Goal: Information Seeking & Learning: Learn about a topic

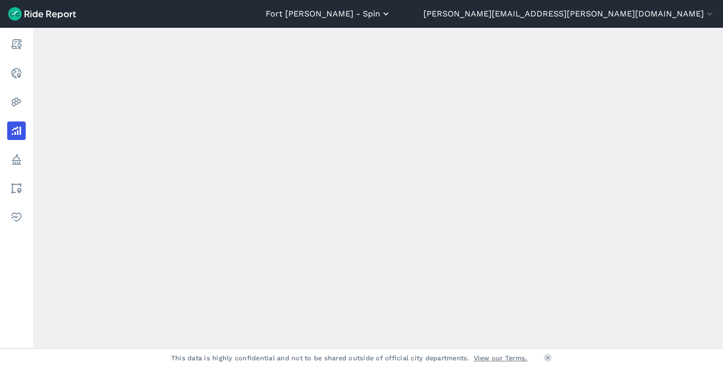
click at [391, 20] on button "Fort [PERSON_NAME] - Spin" at bounding box center [328, 14] width 125 height 12
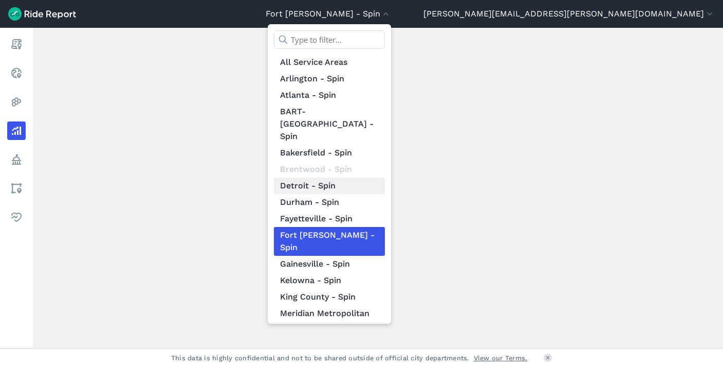
click at [385, 177] on link "Detroit - Spin" at bounding box center [329, 185] width 111 height 16
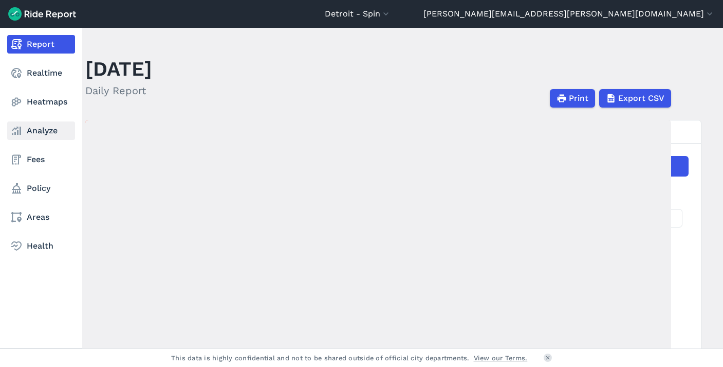
click at [41, 135] on link "Analyze" at bounding box center [41, 130] width 68 height 19
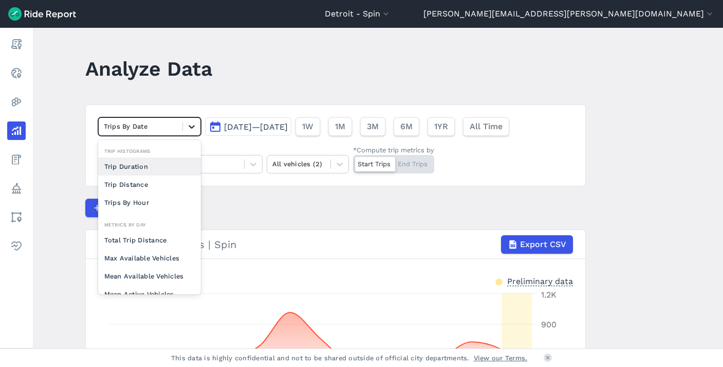
click at [194, 128] on icon at bounding box center [192, 126] width 10 height 10
click at [149, 198] on div "Trips By Hour" at bounding box center [149, 202] width 103 height 18
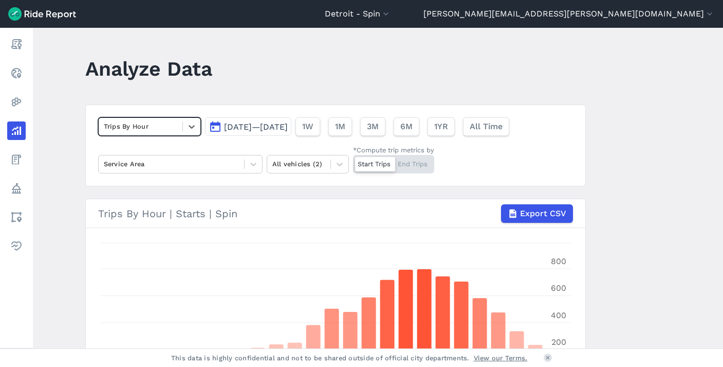
click at [288, 130] on span "[DATE]—[DATE]" at bounding box center [256, 127] width 64 height 10
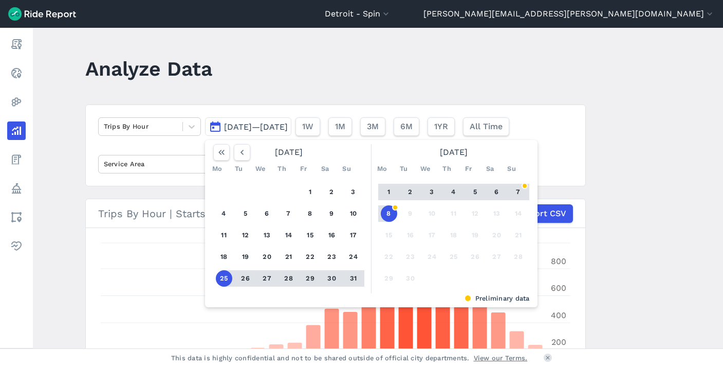
click at [627, 194] on main "Analyze Data Trips By Hour [DATE]—[DATE] [DATE] Mo Tu We Th Fr Sa Su 1 2 3 4 5 …" at bounding box center [378, 188] width 691 height 320
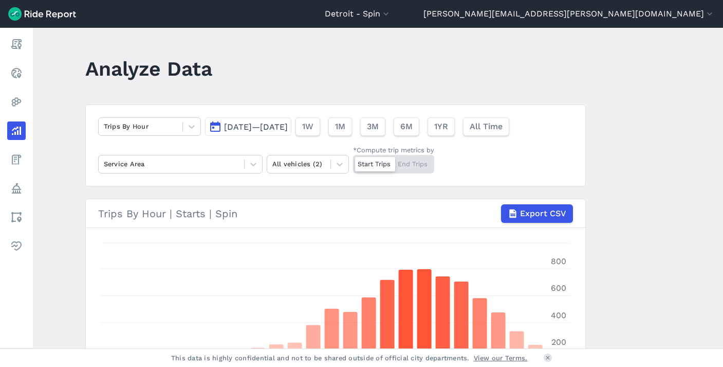
click at [292, 132] on button "[DATE]—[DATE]" at bounding box center [248, 126] width 86 height 19
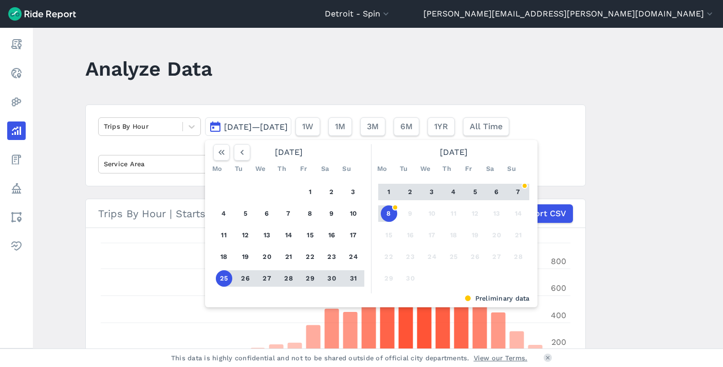
click at [472, 191] on button "5" at bounding box center [475, 192] width 16 height 16
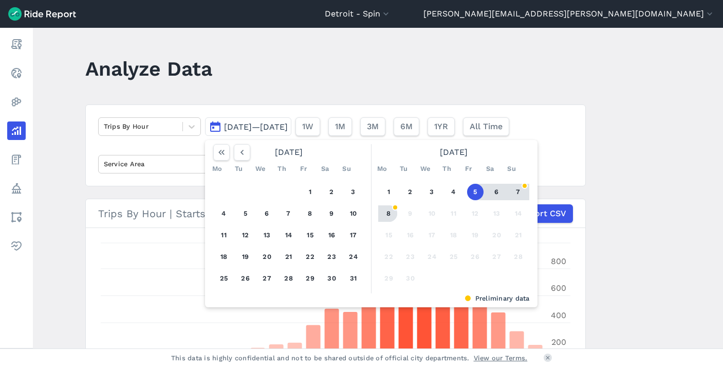
click at [392, 212] on button "8" at bounding box center [389, 213] width 16 height 16
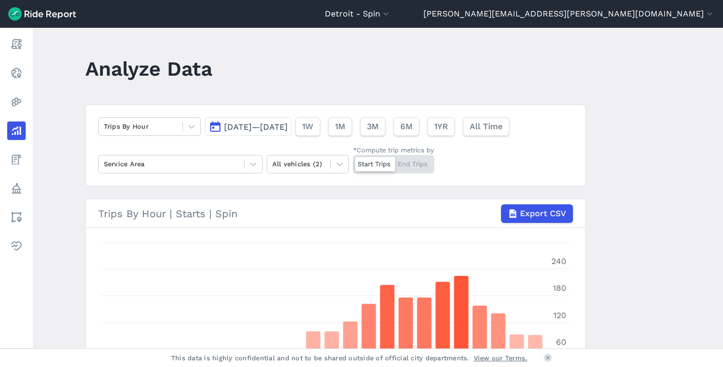
click at [288, 129] on span "[DATE]—[DATE]" at bounding box center [256, 127] width 64 height 10
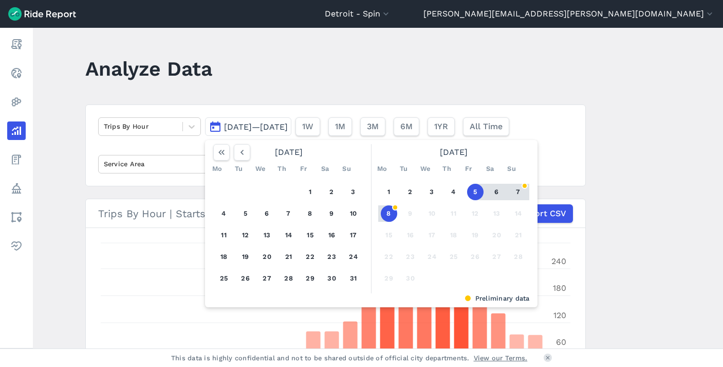
click at [489, 187] on button "6" at bounding box center [497, 192] width 16 height 16
click at [470, 189] on button "5" at bounding box center [475, 192] width 16 height 16
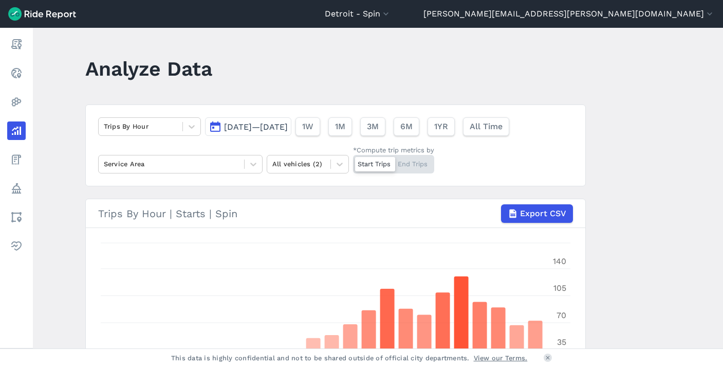
click at [272, 125] on span "[DATE]—[DATE]" at bounding box center [256, 127] width 64 height 10
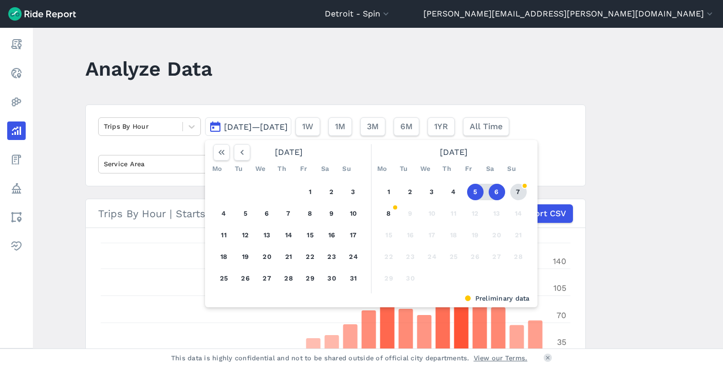
click at [523, 193] on button "7" at bounding box center [519, 192] width 16 height 16
click at [467, 190] on button "5" at bounding box center [475, 192] width 16 height 16
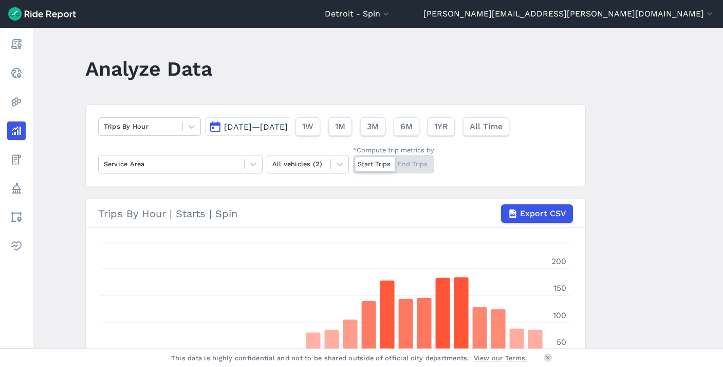
click at [279, 132] on button "[DATE]—[DATE]" at bounding box center [248, 126] width 86 height 19
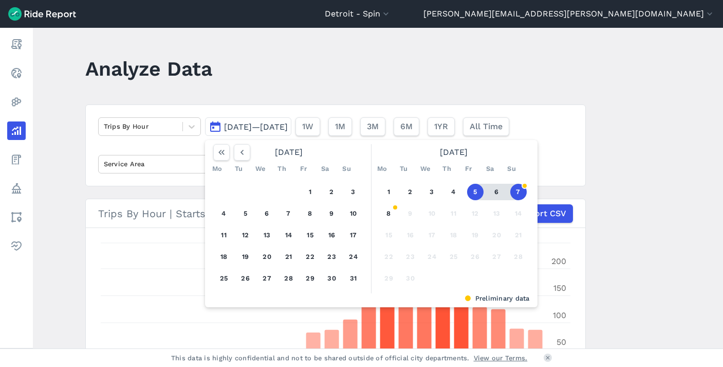
click at [496, 190] on button "6" at bounding box center [497, 192] width 16 height 16
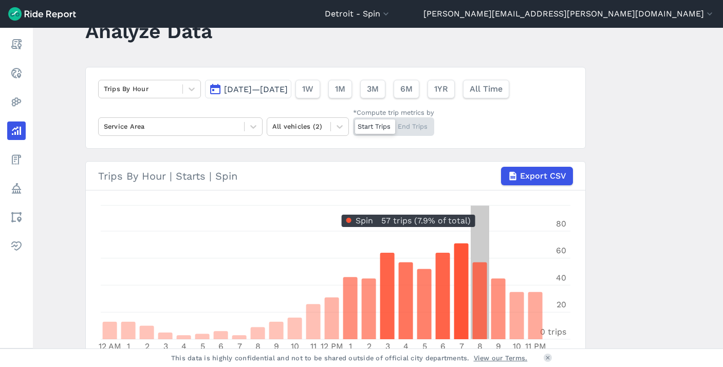
scroll to position [39, 0]
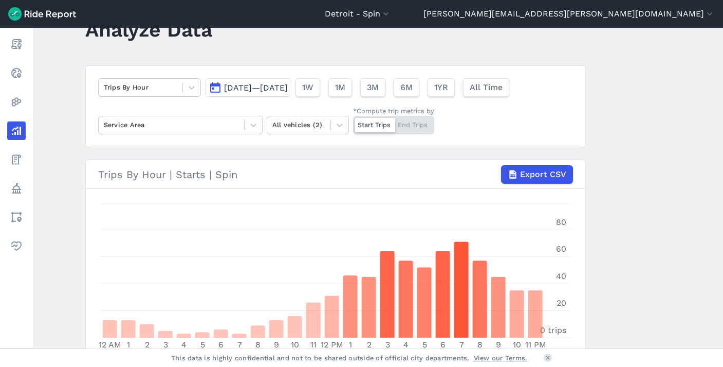
click at [288, 87] on span "[DATE]—[DATE]" at bounding box center [256, 88] width 64 height 10
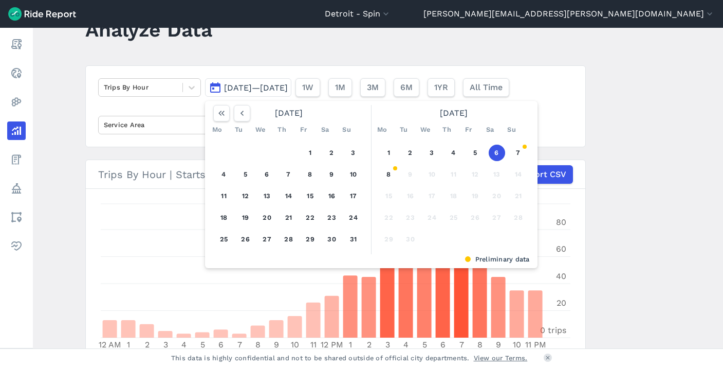
click at [628, 154] on main "Analyze Data Trips By Hour [DATE]—[DATE] [DATE] Mo Tu We Th Fr Sa Su 1 2 3 4 5 …" at bounding box center [378, 188] width 691 height 320
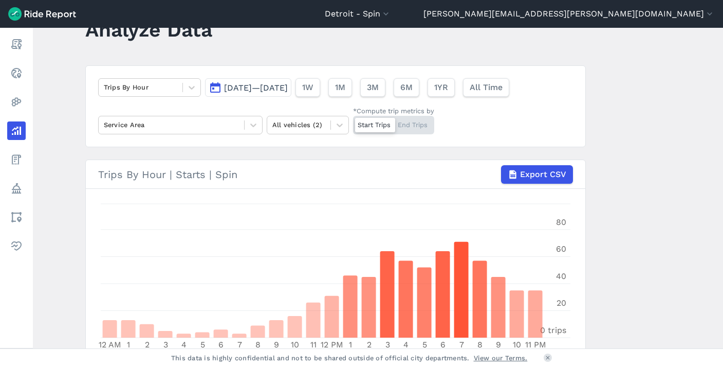
scroll to position [41, 0]
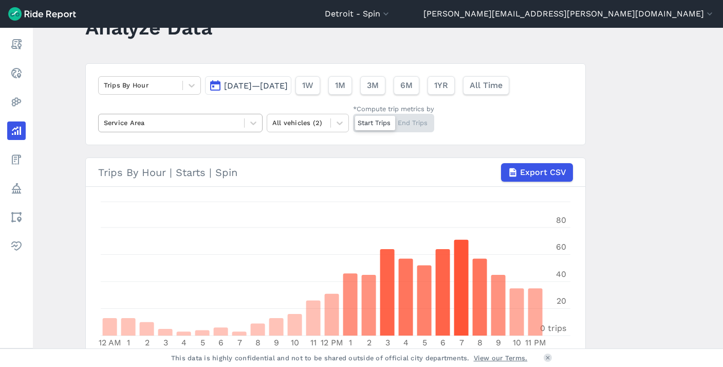
click at [204, 120] on div at bounding box center [171, 123] width 135 height 12
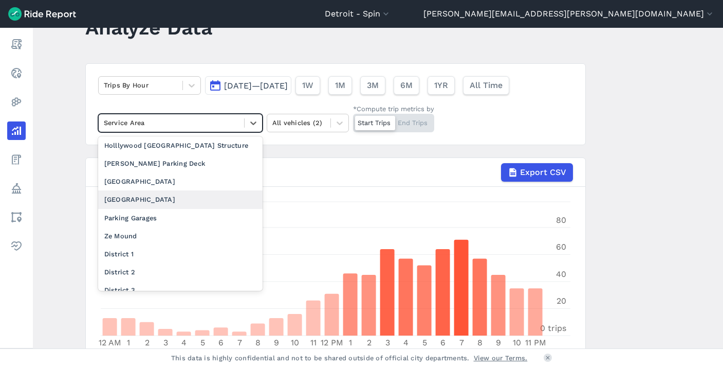
scroll to position [0, 0]
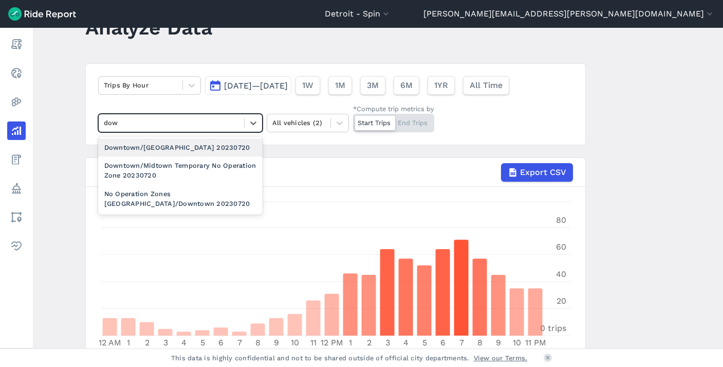
type input "down"
click at [175, 149] on div "Downtown/[GEOGRAPHIC_DATA] 20230720" at bounding box center [180, 147] width 165 height 18
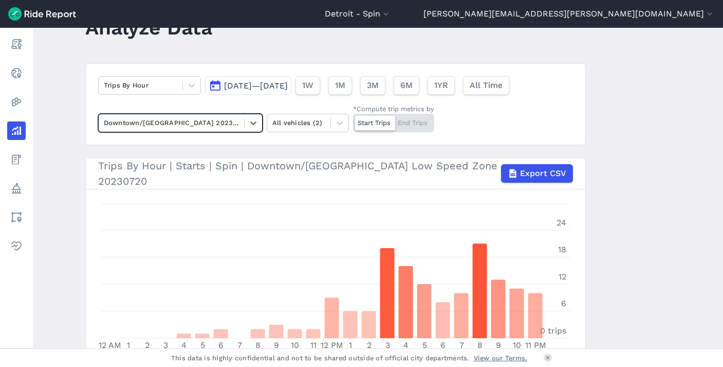
click at [288, 90] on span "[DATE]—[DATE]" at bounding box center [256, 86] width 64 height 10
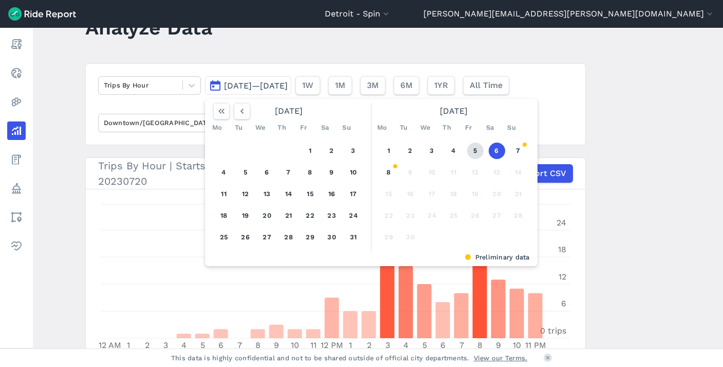
click at [474, 150] on button "5" at bounding box center [475, 150] width 16 height 16
click at [385, 170] on button "8" at bounding box center [389, 172] width 16 height 16
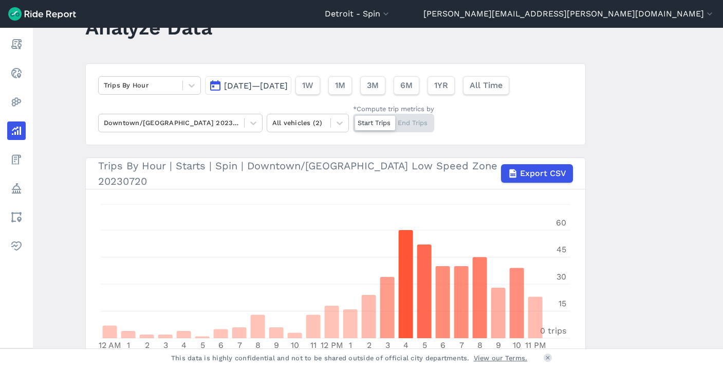
click at [288, 84] on span "[DATE]—[DATE]" at bounding box center [256, 86] width 64 height 10
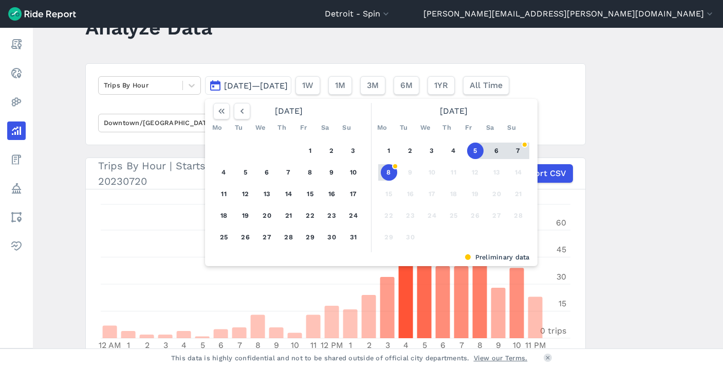
click at [478, 154] on button "5" at bounding box center [475, 150] width 16 height 16
click at [495, 151] on button "6" at bounding box center [497, 150] width 16 height 16
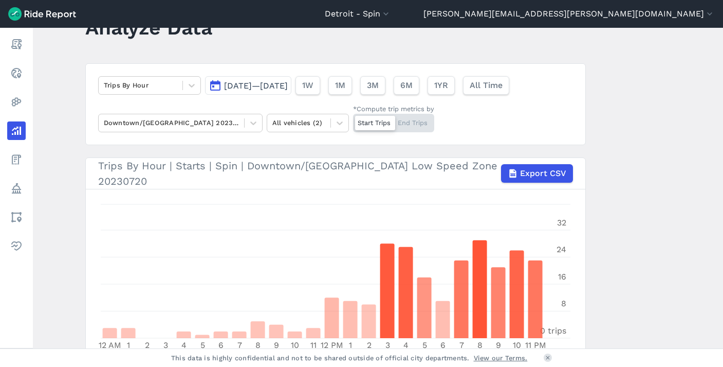
click at [259, 86] on span "[DATE]—[DATE]" at bounding box center [256, 86] width 64 height 10
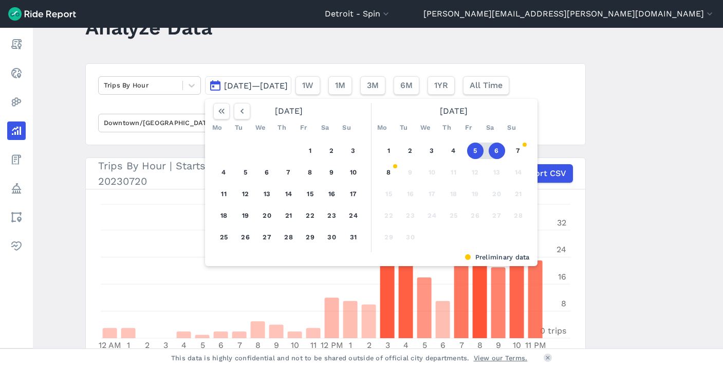
click at [490, 150] on button "6" at bounding box center [497, 150] width 16 height 16
click at [493, 150] on button "6" at bounding box center [497, 150] width 16 height 16
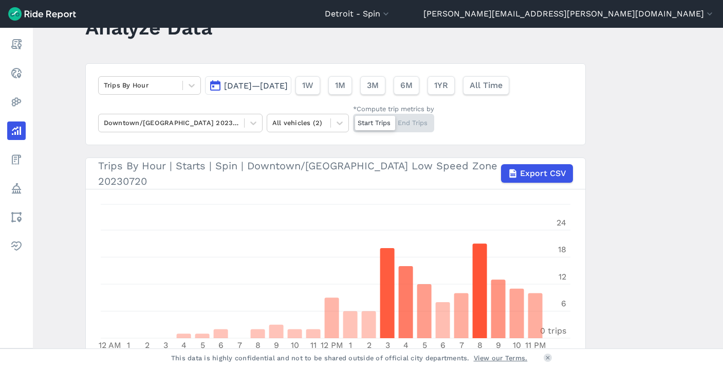
click at [292, 91] on button "[DATE]—[DATE]" at bounding box center [248, 85] width 86 height 19
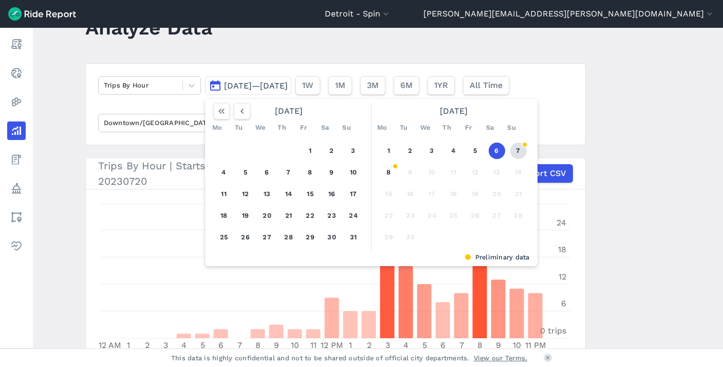
click at [512, 149] on button "7" at bounding box center [519, 150] width 16 height 16
click at [491, 150] on button "6" at bounding box center [497, 150] width 16 height 16
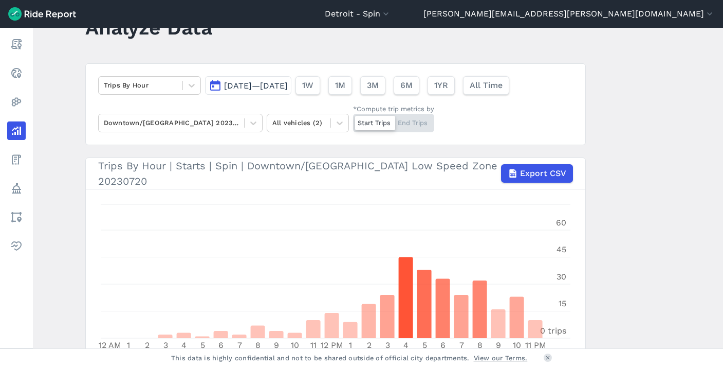
click at [288, 85] on span "[DATE]—[DATE]" at bounding box center [256, 86] width 64 height 10
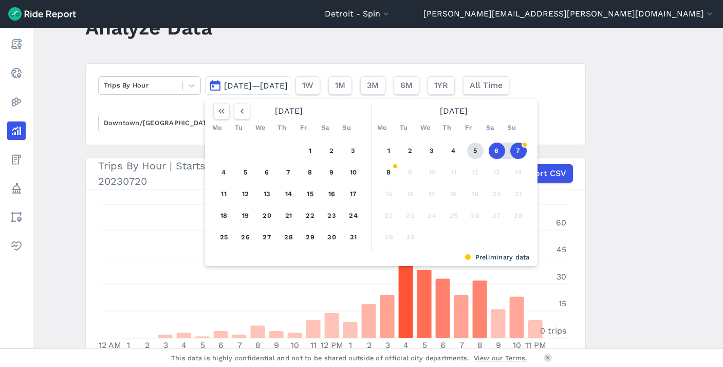
click at [480, 150] on button "5" at bounding box center [475, 150] width 16 height 16
click at [389, 177] on button "8" at bounding box center [389, 172] width 16 height 16
